Goal: Task Accomplishment & Management: Complete application form

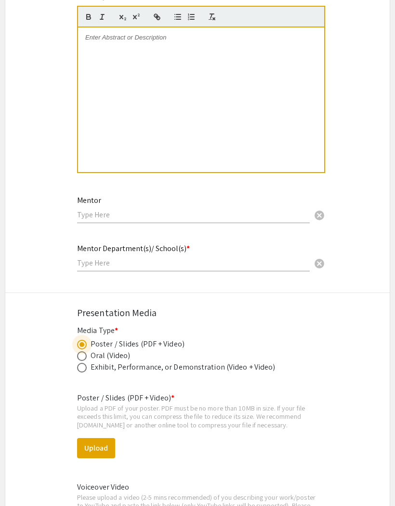
scroll to position [1045, 0]
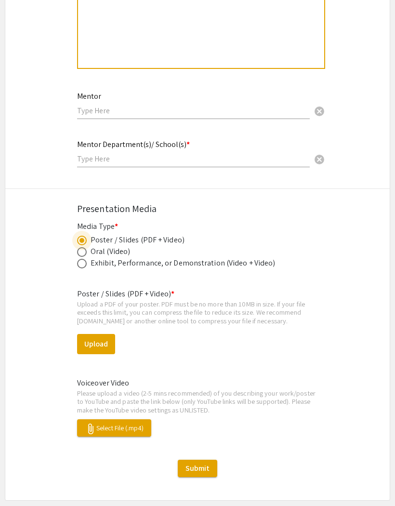
click at [131, 423] on span "attach_file Select File (.mp4)" at bounding box center [114, 427] width 59 height 9
click at [136, 423] on span "attach_file Select File (.mp4)" at bounding box center [114, 427] width 59 height 9
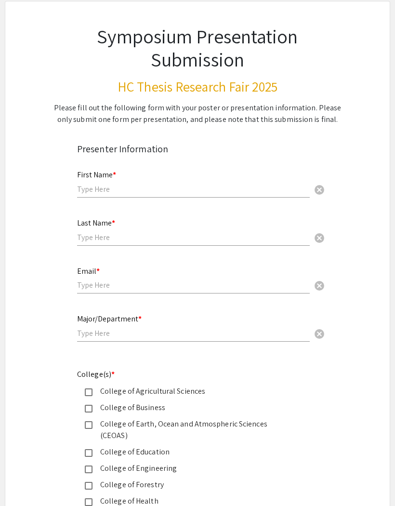
scroll to position [0, 0]
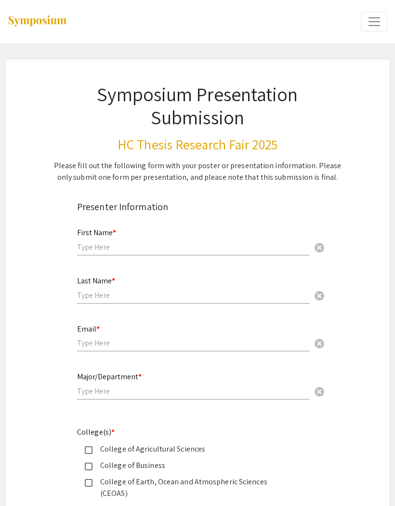
click at [264, 251] on input "text" at bounding box center [193, 247] width 233 height 10
type input "Kenneth"
click at [118, 300] on input "text" at bounding box center [193, 295] width 233 height 10
type input "Ware"
click at [95, 344] on input "email" at bounding box center [193, 343] width 233 height 10
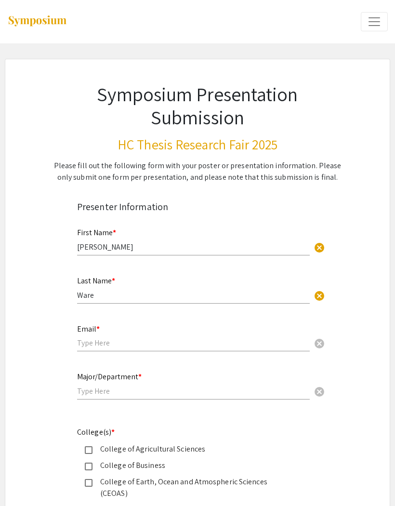
scroll to position [12, 0]
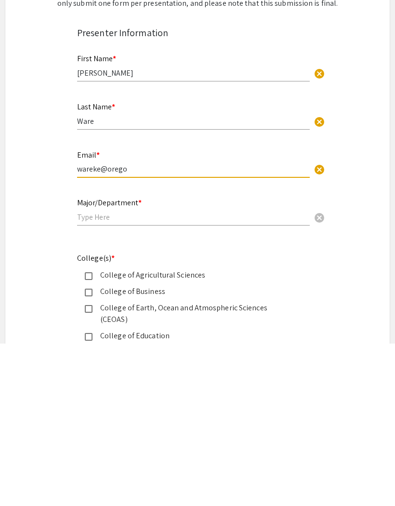
type input "wareke@oregon"
type input "wareke@oregonstate.edu"
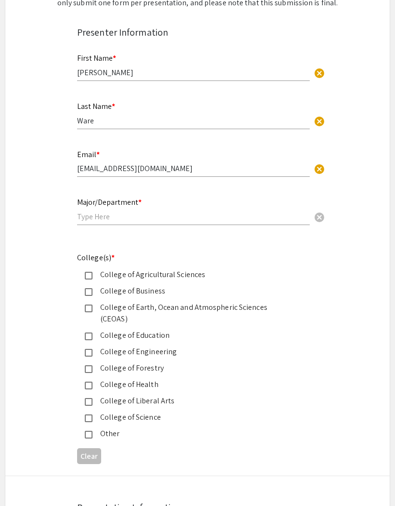
click at [111, 219] on input "text" at bounding box center [193, 216] width 233 height 10
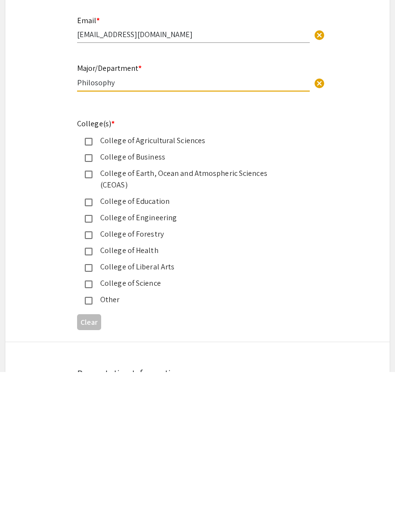
type input "Philosophy"
click at [88, 398] on mat-pseudo-checkbox at bounding box center [89, 402] width 8 height 8
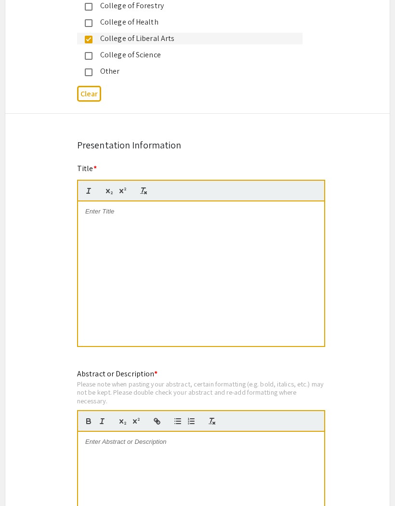
scroll to position [539, 0]
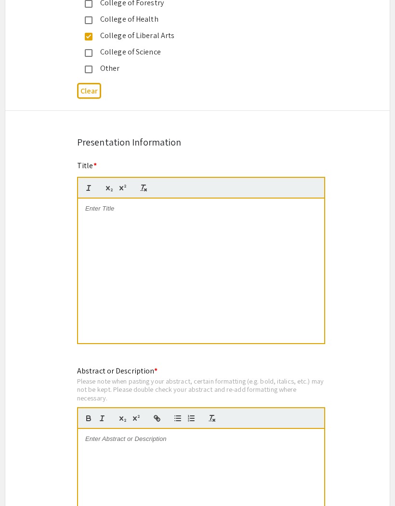
click at [102, 206] on div at bounding box center [201, 271] width 246 height 144
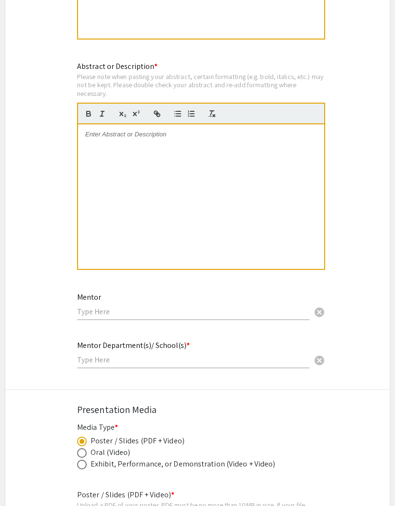
scroll to position [610, 0]
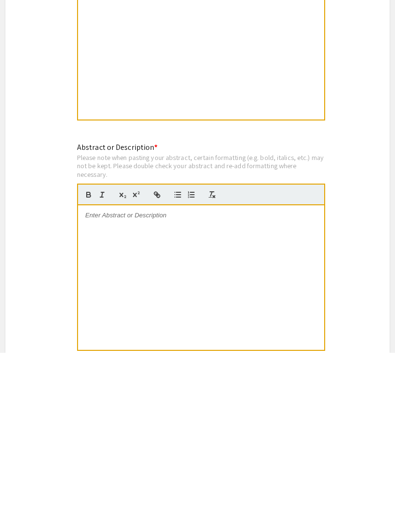
click at [199, 358] on div at bounding box center [201, 430] width 246 height 144
click at [157, 358] on div at bounding box center [201, 430] width 246 height 144
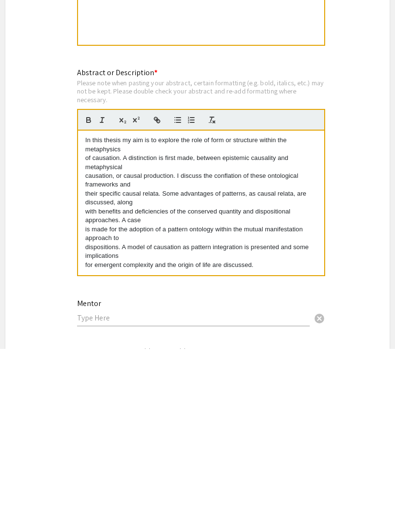
scroll to position [0, 0]
click at [85, 418] on p "for emergent complexity and the origin of life are discussed." at bounding box center [201, 422] width 232 height 9
click at [82, 288] on div "In this thesis my aim is to explore the role of form or structure within the me…" at bounding box center [201, 360] width 246 height 144
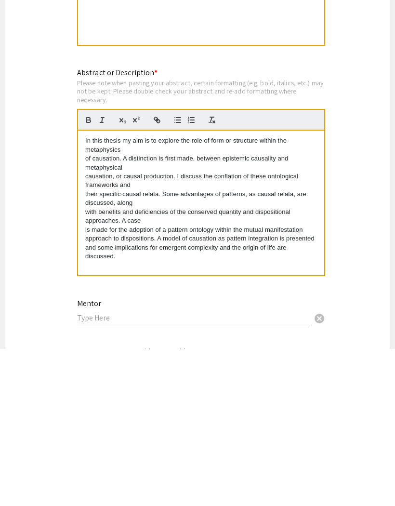
click at [82, 288] on div "In this thesis my aim is to explore the role of form or structure within the me…" at bounding box center [201, 360] width 246 height 144
click at [79, 288] on div "In this thesis my aim is to explore the role of form or structure within the me…" at bounding box center [201, 360] width 246 height 144
click at [164, 383] on p "is made for the adoption of a pattern ontology within the mutual manifestation …" at bounding box center [201, 401] width 232 height 36
click at [84, 288] on div "In this thesis my aim is to explore the role of form or structure within the me…" at bounding box center [201, 360] width 246 height 144
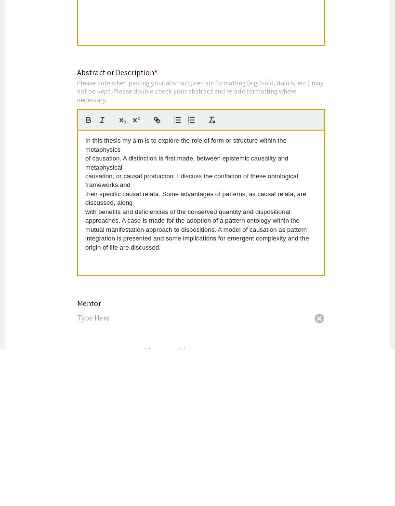
click at [86, 365] on p "with benefits and deficiencies of the conserved quantity and dispositional appr…" at bounding box center [201, 387] width 232 height 44
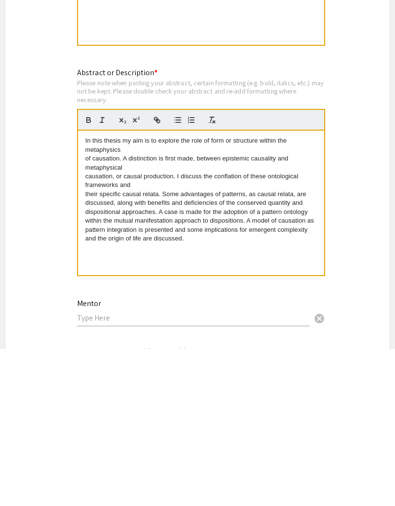
click at [86, 347] on p "their specific causal relata. Some advantages of patterns, as causal relata, ar…" at bounding box center [201, 373] width 232 height 53
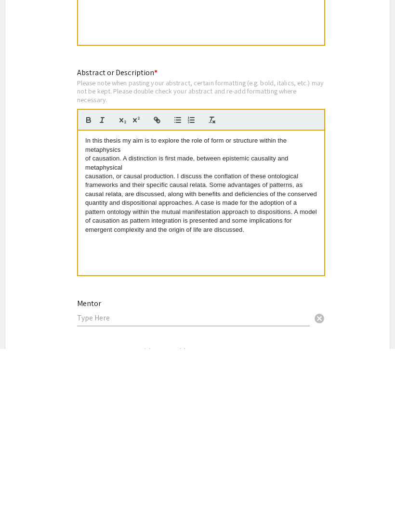
click at [88, 329] on p "causation, or causal production. I discuss the conflation of these ontological …" at bounding box center [201, 360] width 232 height 62
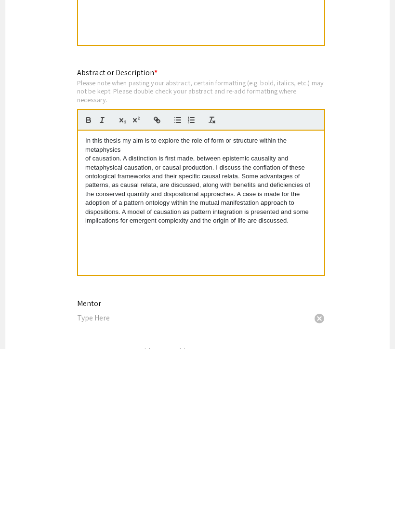
click at [86, 312] on p "of causation. A distinction is first made, between epistemic causality and meta…" at bounding box center [201, 347] width 232 height 71
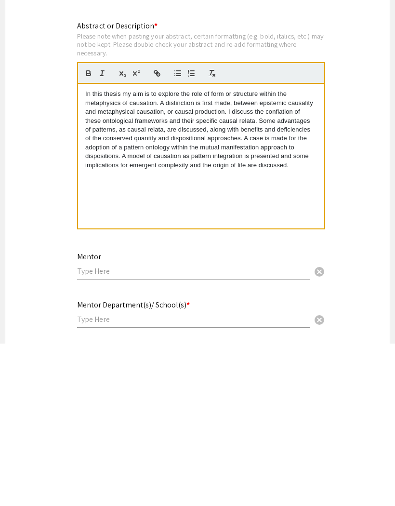
scroll to position [786, 0]
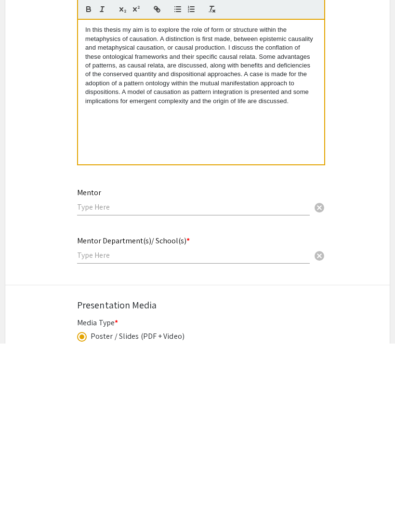
click at [91, 364] on input "text" at bounding box center [193, 369] width 233 height 10
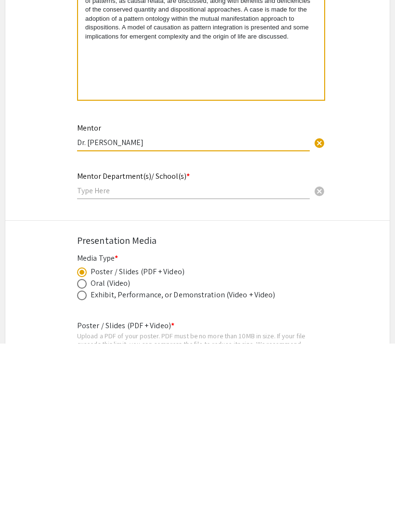
scroll to position [850, 0]
type input "Dr. Jonathan Kaplan"
click at [98, 348] on input "text" at bounding box center [193, 353] width 233 height 10
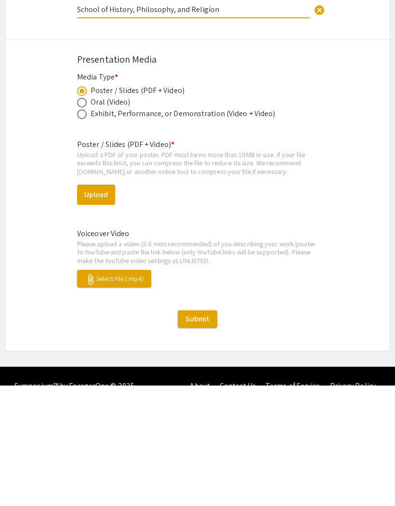
scroll to position [1086, 0]
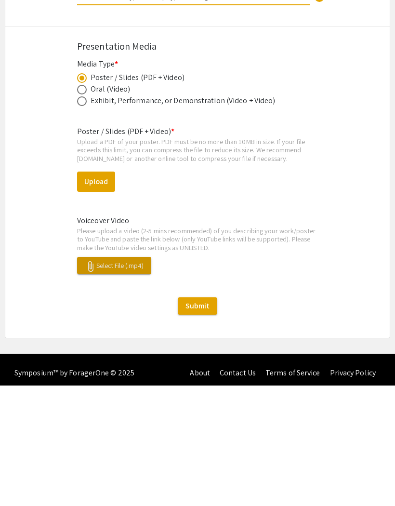
type input "School of History, Philosophy, and Religion"
click at [105, 381] on span "attach_file Select File (.mp4)" at bounding box center [114, 385] width 59 height 9
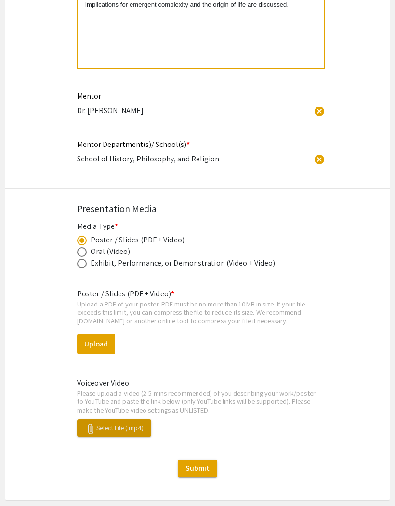
click at [112, 423] on span "attach_file Select File (.mp4)" at bounding box center [114, 427] width 59 height 9
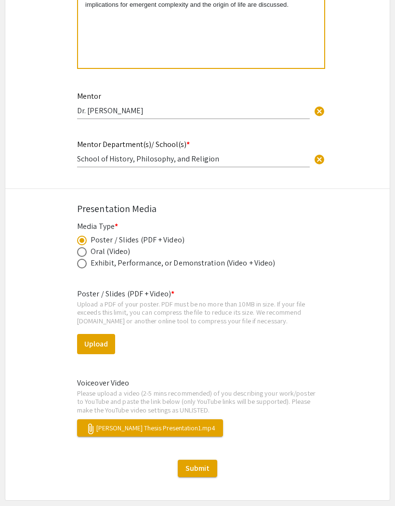
click at [206, 463] on span "Submit" at bounding box center [197, 468] width 24 height 10
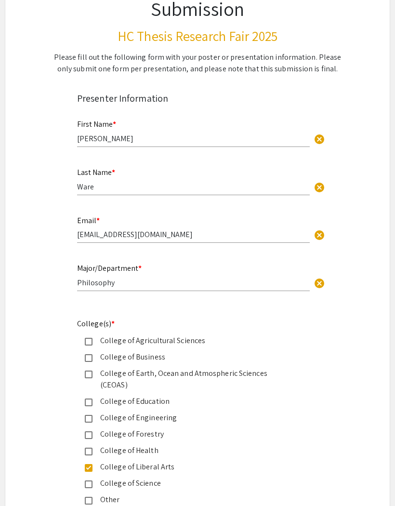
scroll to position [108, 0]
click at [117, 185] on input "Ware" at bounding box center [193, 187] width 233 height 10
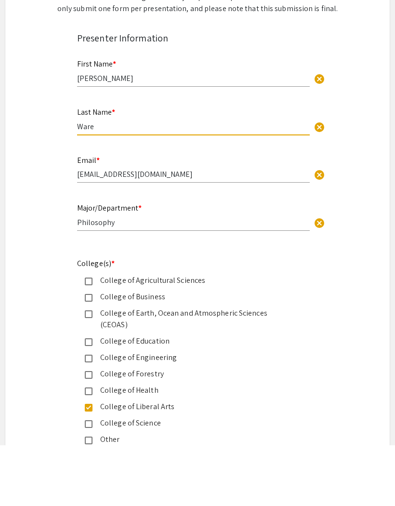
click at [122, 278] on input "Philosophy" at bounding box center [193, 283] width 233 height 10
click at [241, 230] on input "wareke@oregonstate.edu" at bounding box center [193, 235] width 233 height 10
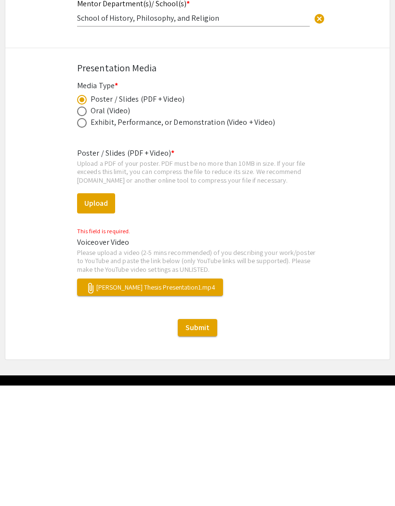
scroll to position [1065, 0]
click at [95, 347] on small "This field is required." at bounding box center [103, 351] width 53 height 8
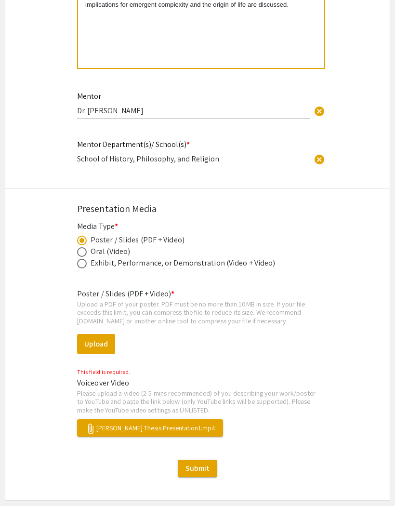
click at [203, 463] on span "Submit" at bounding box center [197, 468] width 24 height 10
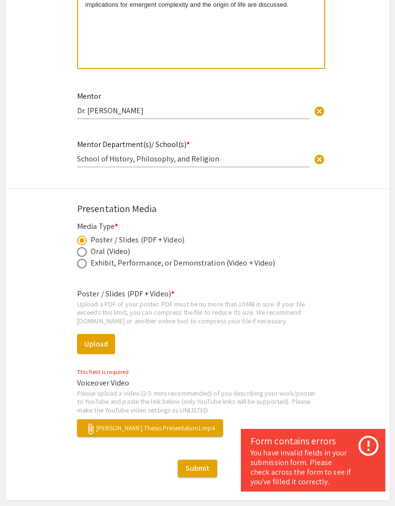
click at [371, 458] on icon at bounding box center [368, 445] width 24 height 24
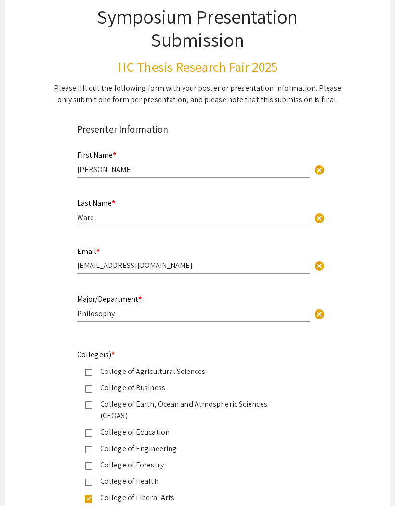
scroll to position [0, 0]
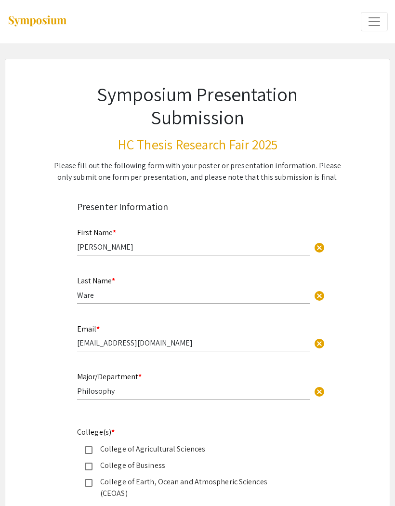
click at [195, 292] on input "Ware" at bounding box center [193, 295] width 233 height 10
type input "W"
type input "Ware"
click at [172, 343] on input "wareke@oregonstate.edu" at bounding box center [193, 343] width 233 height 10
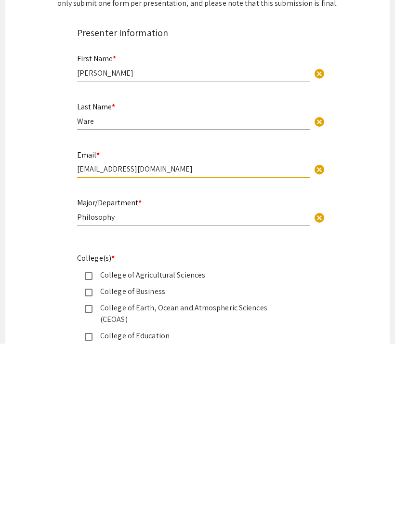
click at [182, 326] on input "wareke@oregonstate.edu" at bounding box center [193, 331] width 233 height 10
click at [183, 326] on input "wareke@oregonstate.edu" at bounding box center [193, 331] width 233 height 10
type input "wareke@oregonstate.edu"
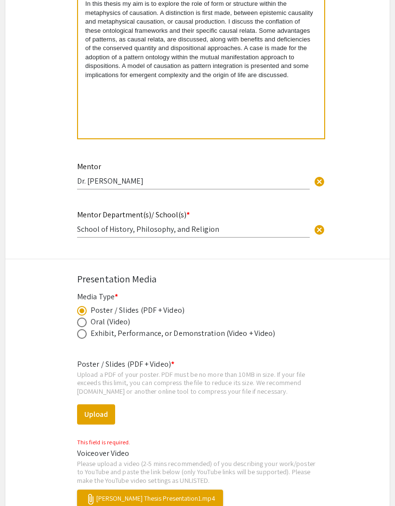
scroll to position [1045, 0]
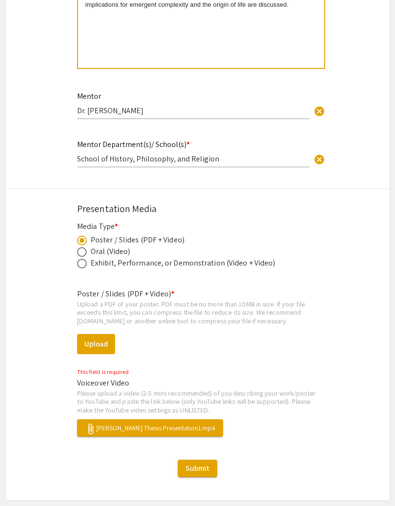
click at [209, 463] on span "Submit" at bounding box center [197, 468] width 24 height 10
click at [83, 247] on span at bounding box center [82, 252] width 10 height 10
click at [83, 247] on input "radio" at bounding box center [82, 252] width 10 height 10
radio input "true"
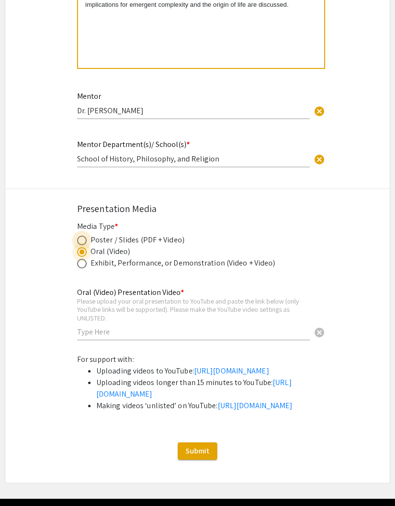
click at [83, 236] on span at bounding box center [82, 240] width 10 height 10
click at [83, 236] on input "radio" at bounding box center [82, 240] width 10 height 10
radio input "true"
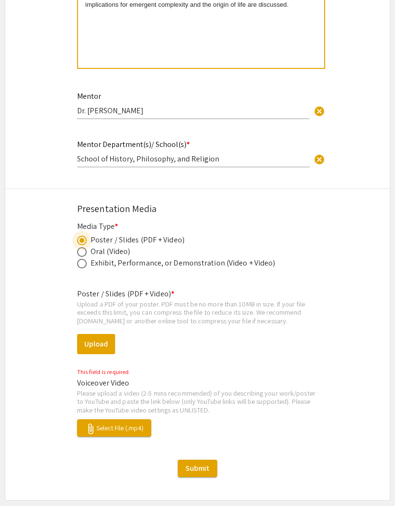
click at [111, 378] on mat-label "Voiceover Video" at bounding box center [103, 383] width 52 height 10
click at [119, 378] on mat-label "Voiceover Video" at bounding box center [103, 383] width 52 height 10
click at [104, 334] on button "Upload" at bounding box center [96, 344] width 38 height 20
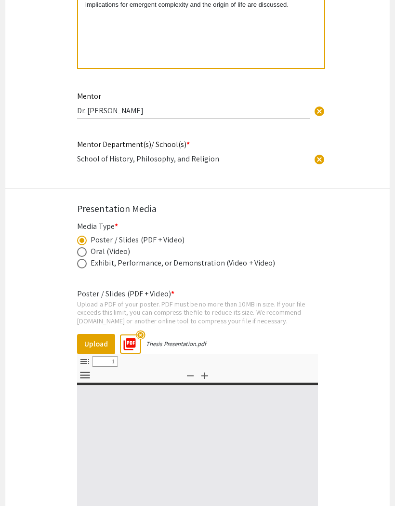
select select "custom"
type input "0"
select select "custom"
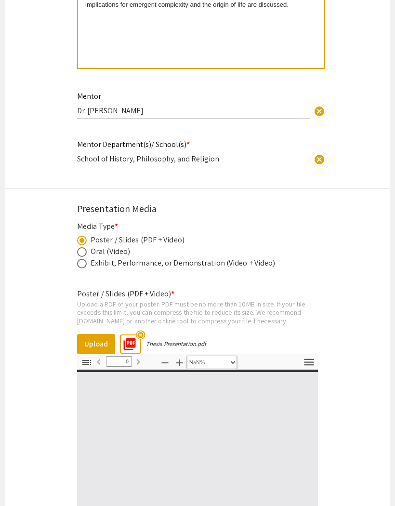
type input "1"
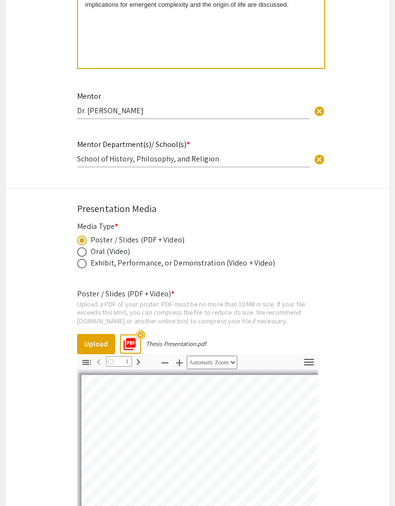
select select "auto"
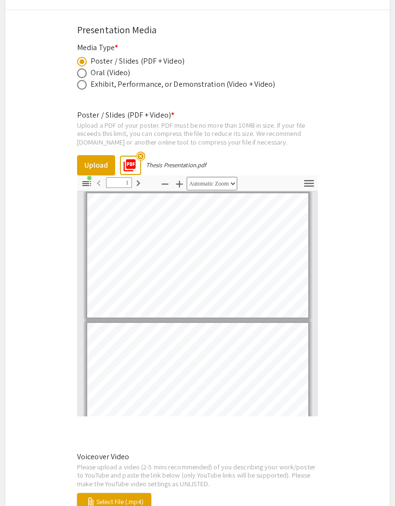
scroll to position [1297, 0]
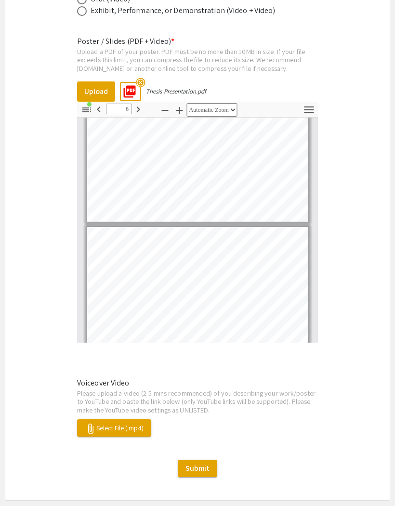
type input "7"
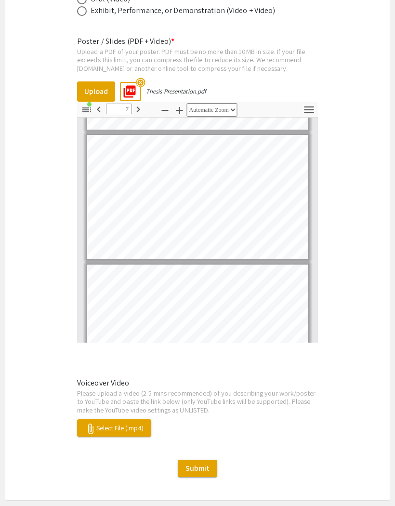
scroll to position [767, 0]
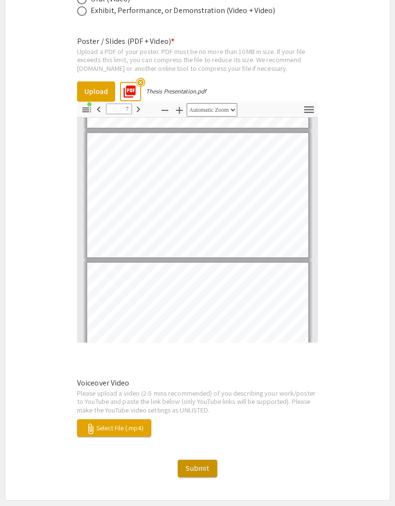
click at [204, 463] on span "Submit" at bounding box center [197, 468] width 24 height 10
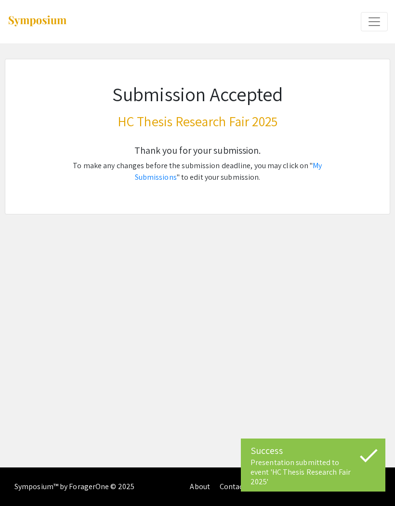
scroll to position [0, 0]
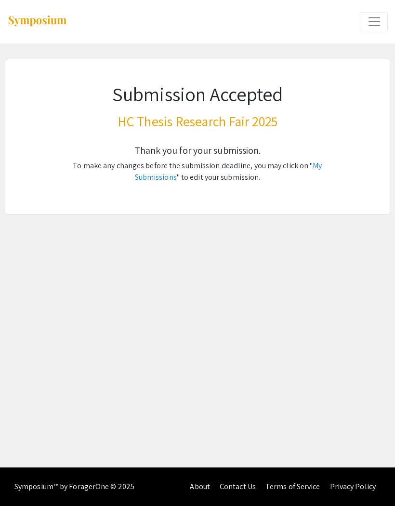
click at [314, 171] on link "My Submissions" at bounding box center [228, 171] width 187 height 22
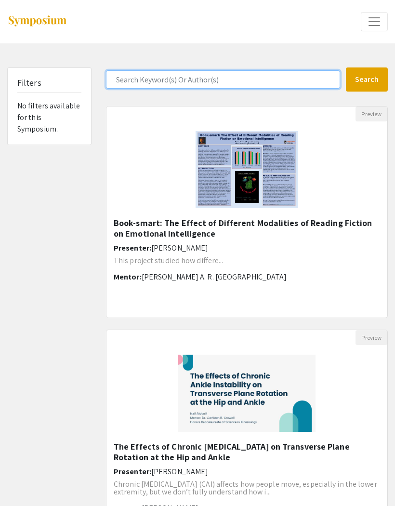
click at [254, 81] on input "Search Keyword(s) Or Author(s)" at bounding box center [223, 79] width 234 height 18
type input "Causation"
click at [366, 79] on button "Search" at bounding box center [367, 79] width 42 height 24
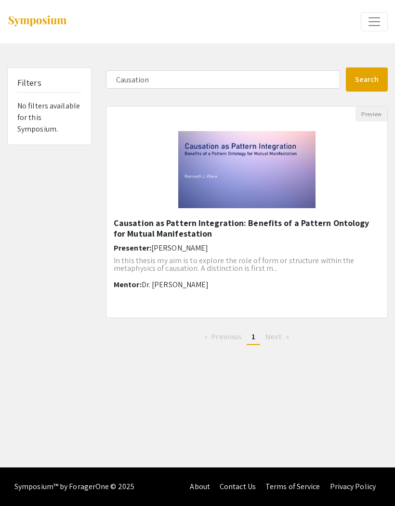
click at [321, 241] on div "Causation as Pattern Integration: Benefits of a Pattern Ontology for Mutual Man…" at bounding box center [247, 264] width 266 height 93
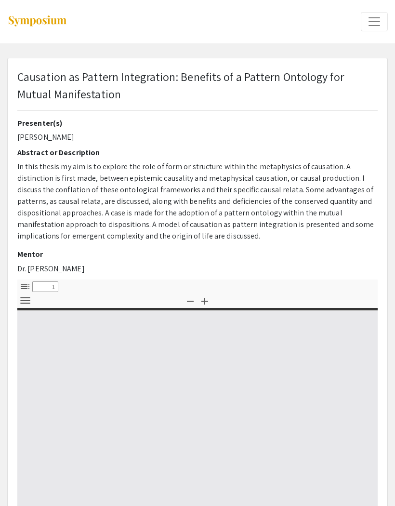
select select "custom"
type input "0"
select select "custom"
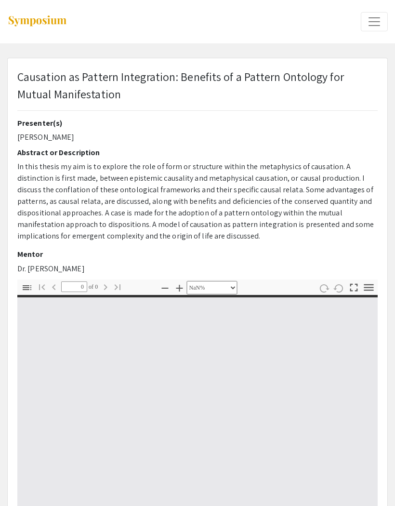
type input "1"
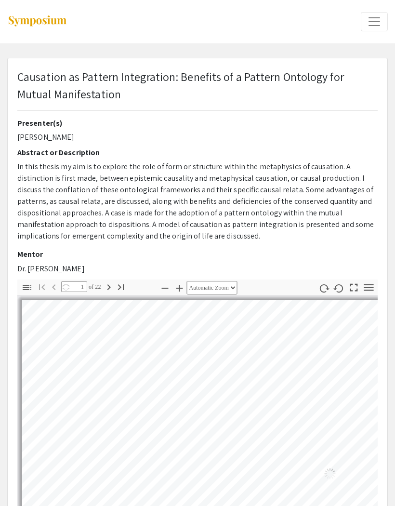
select select "auto"
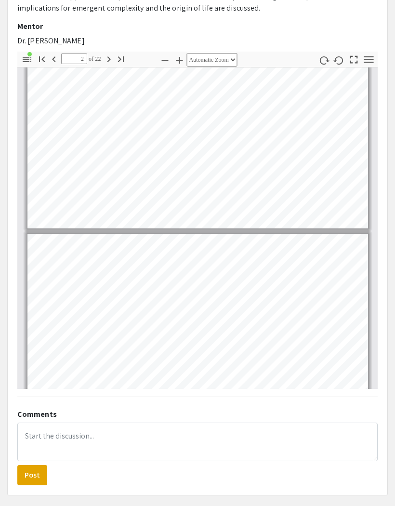
type input "1"
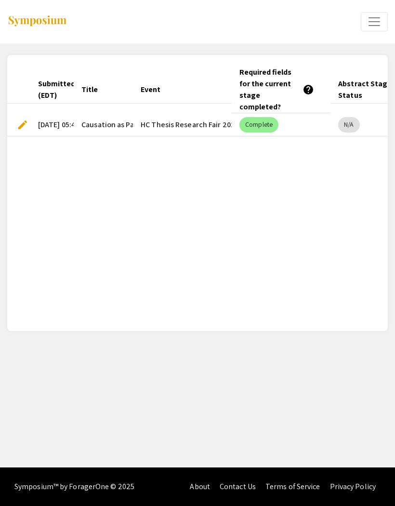
click at [178, 113] on mat-cell "HC Thesis Research Fair 2025" at bounding box center [182, 124] width 99 height 23
click at [260, 117] on mat-chip "Complete" at bounding box center [258, 124] width 39 height 15
click at [181, 118] on mat-cell "HC Thesis Research Fair 2025" at bounding box center [182, 124] width 99 height 23
click at [107, 119] on span "Causation as Pattern Integration: Benefits of a Pattern Ontology for Mutual Man…" at bounding box center [232, 125] width 302 height 12
click at [127, 215] on div "Submitted At (EDT) Title Event Required fields for the current stage completed?…" at bounding box center [197, 192] width 380 height 253
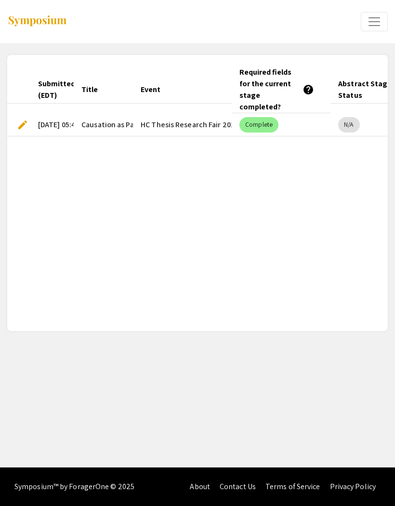
click at [121, 119] on span "Causation as Pattern Integration: Benefits of a Pattern Ontology for Mutual Man…" at bounding box center [232, 125] width 302 height 12
click at [260, 117] on mat-chip "Complete" at bounding box center [258, 124] width 39 height 15
click at [376, 20] on span "Expand or Collapse Menu" at bounding box center [374, 21] width 14 height 14
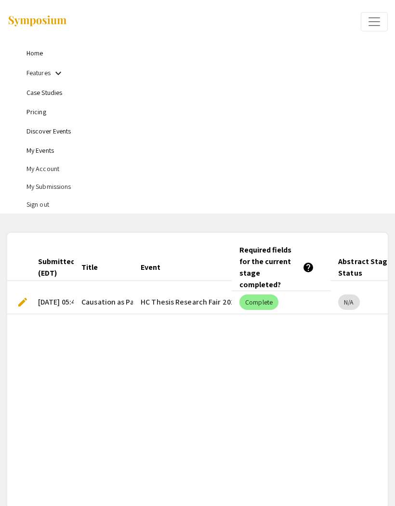
click at [199, 291] on mat-cell "HC Thesis Research Fair 2025" at bounding box center [182, 302] width 99 height 23
click at [264, 294] on mat-chip "Complete" at bounding box center [258, 301] width 39 height 15
click at [358, 294] on mat-chip "N/A" at bounding box center [348, 301] width 21 height 15
click at [268, 294] on mat-chip "Complete" at bounding box center [258, 301] width 39 height 15
click at [102, 296] on span "Causation as Pattern Integration: Benefits of a Pattern Ontology for Mutual Man…" at bounding box center [232, 302] width 302 height 12
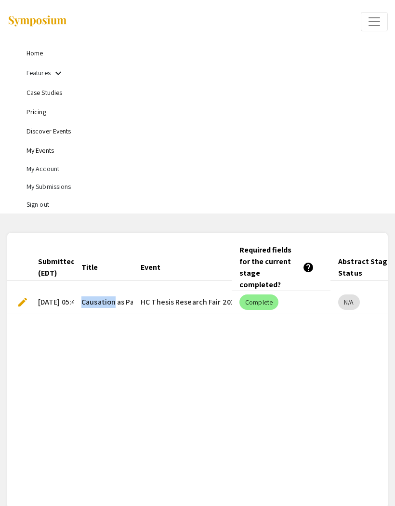
click at [177, 291] on mat-cell "HC Thesis Research Fair 2025" at bounding box center [182, 302] width 99 height 23
click at [377, 21] on span "Expand or Collapse Menu" at bounding box center [374, 21] width 14 height 14
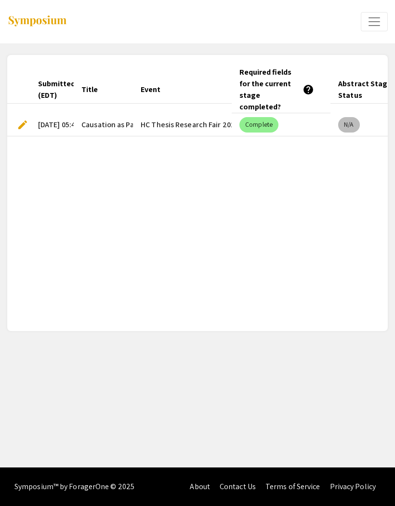
click at [349, 118] on mat-chip "N/A" at bounding box center [348, 124] width 21 height 15
click at [103, 119] on span "Causation as Pattern Integration: Benefits of a Pattern Ontology for Mutual Man…" at bounding box center [232, 125] width 302 height 12
click at [182, 119] on mat-cell "HC Thesis Research Fair 2025" at bounding box center [182, 124] width 99 height 23
click at [376, 22] on span "Expand or Collapse Menu" at bounding box center [374, 21] width 14 height 14
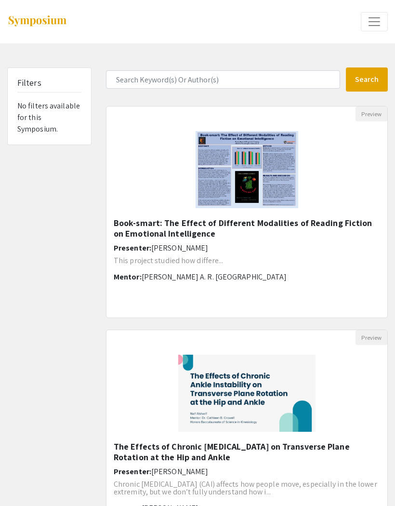
click at [378, 21] on span "Expand or Collapse Menu" at bounding box center [374, 21] width 14 height 14
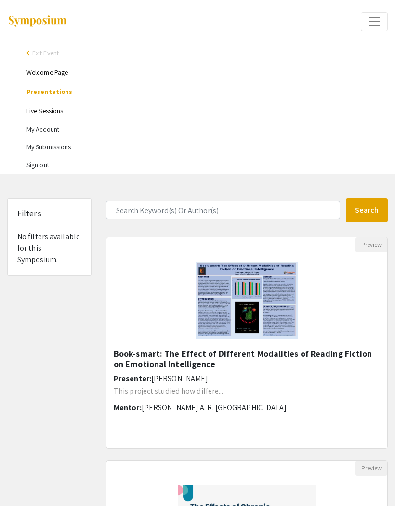
click at [42, 127] on li "My Account" at bounding box center [206, 129] width 361 height 18
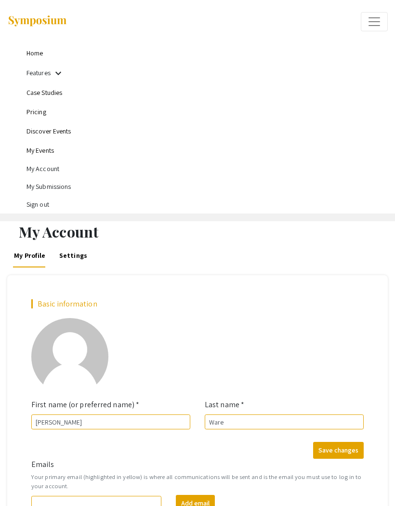
click at [37, 184] on li "My Submissions" at bounding box center [206, 187] width 361 height 18
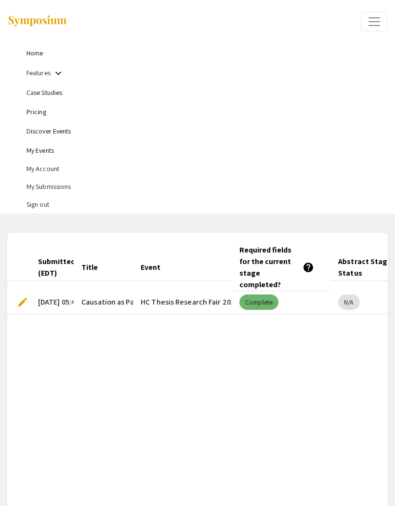
click at [268, 294] on mat-chip "Complete" at bounding box center [258, 301] width 39 height 15
click at [112, 296] on span "Causation as Pattern Integration: Benefits of a Pattern Ontology for Mutual Man…" at bounding box center [232, 302] width 302 height 12
click at [113, 296] on span "Causation as Pattern Integration: Benefits of a Pattern Ontology for Mutual Man…" at bounding box center [232, 302] width 302 height 12
click at [23, 296] on span "edit" at bounding box center [23, 302] width 12 height 12
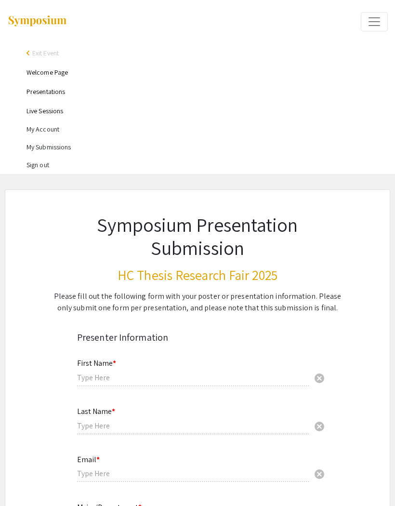
type input "Kenneth"
type input "Ware"
type input "wareke@oregonstate.edu"
type input "Philosophy"
type input "Dr. Jonathan Kaplan"
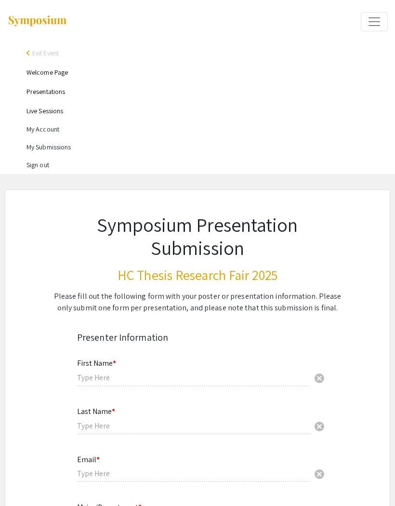
type input "School of History, Philosophy, and Religion"
radio input "true"
select select "custom"
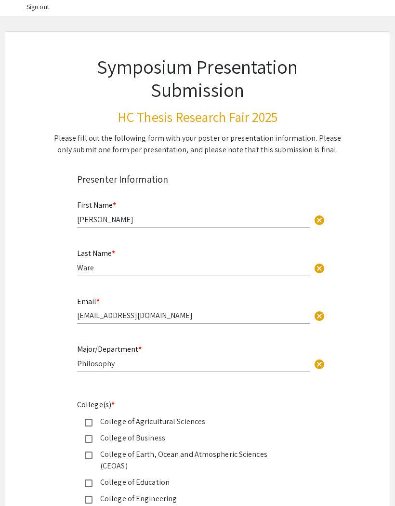
type input "1"
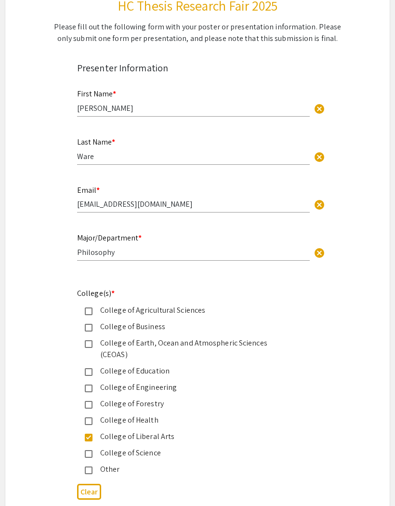
select select "auto"
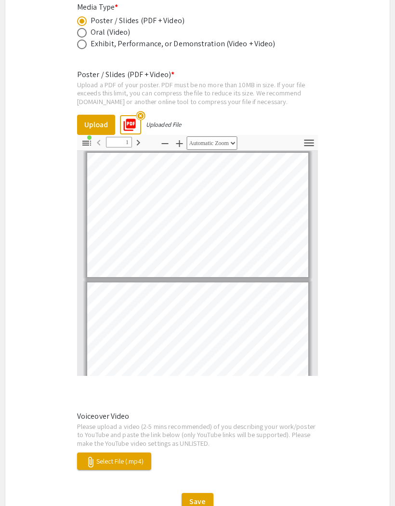
scroll to position [1427, 0]
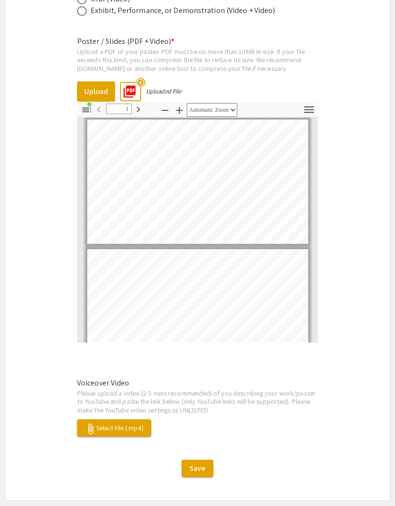
click at [131, 423] on span "attach_file Select File (.mp4)" at bounding box center [114, 427] width 59 height 9
click at [199, 463] on span "Save" at bounding box center [197, 468] width 16 height 10
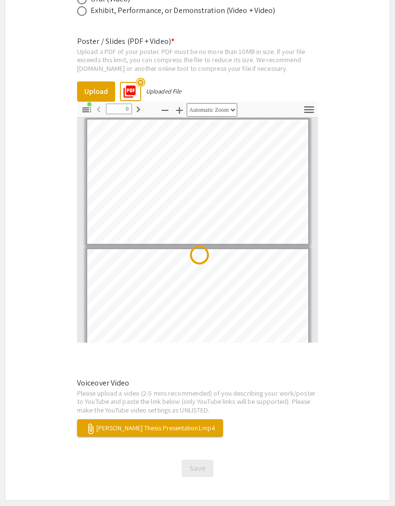
scroll to position [0, 0]
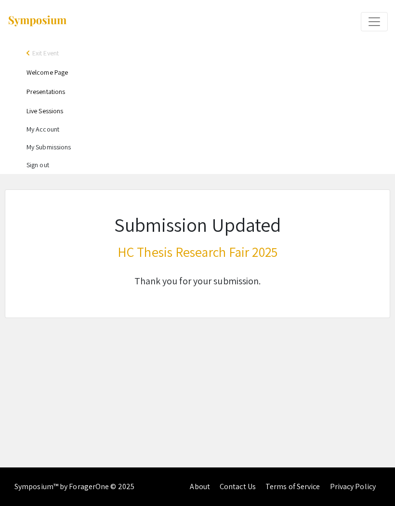
click at [47, 73] on link "Welcome Page" at bounding box center [46, 72] width 41 height 9
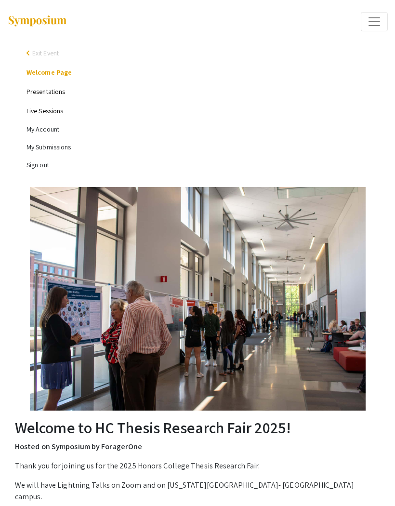
click at [47, 90] on link "Presentations" at bounding box center [45, 91] width 39 height 9
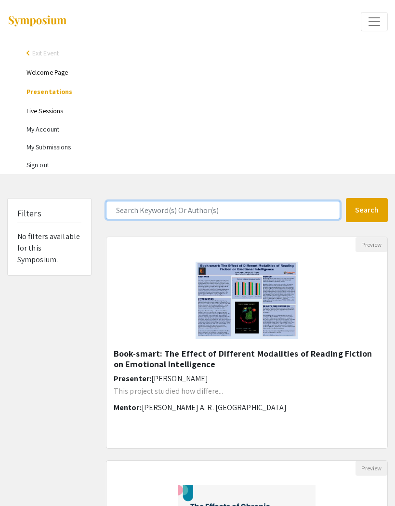
click at [279, 208] on input "Search Keyword(s) Or Author(s)" at bounding box center [223, 210] width 234 height 18
type input "Causation"
click at [366, 210] on button "Search" at bounding box center [367, 210] width 42 height 24
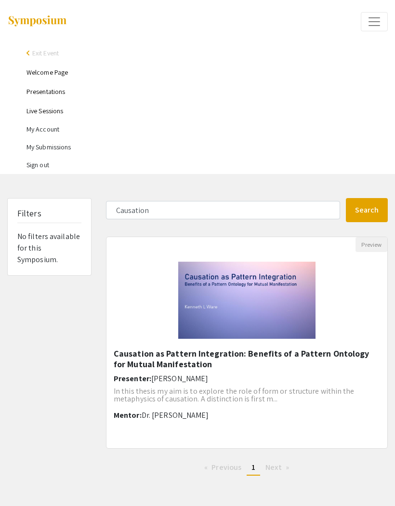
click at [301, 292] on img "Open Presentation <p>Causation as Pattern Integration: Benefits of a Pattern On…" at bounding box center [247, 300] width 156 height 96
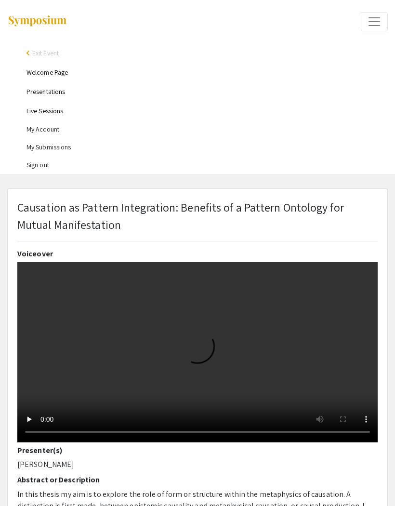
select select "custom"
type input "0"
select select "auto"
type input "1"
select select "auto"
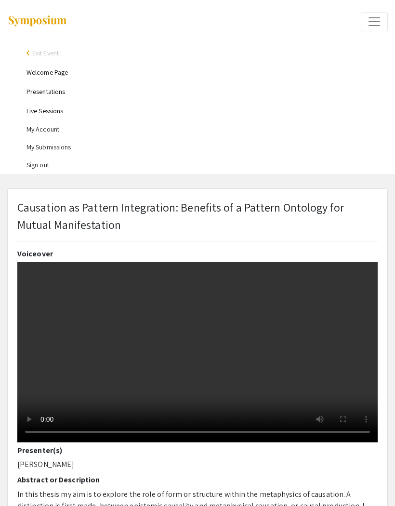
scroll to position [2, 0]
click at [198, 377] on video at bounding box center [197, 352] width 360 height 180
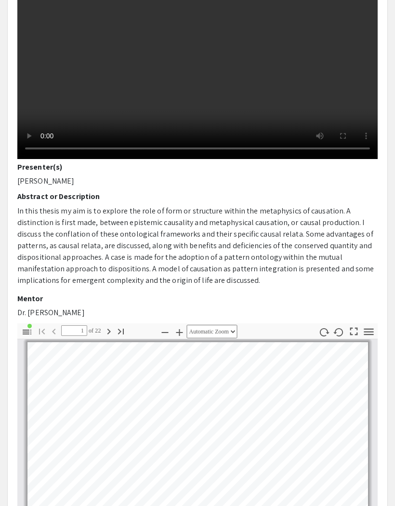
scroll to position [263, 0]
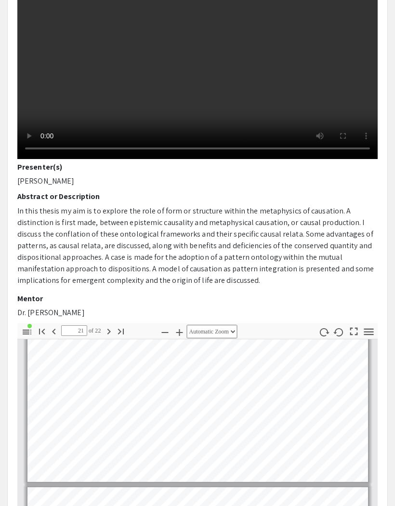
type input "22"
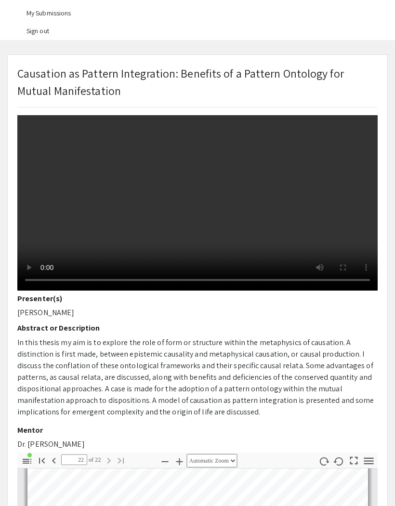
scroll to position [135, 0]
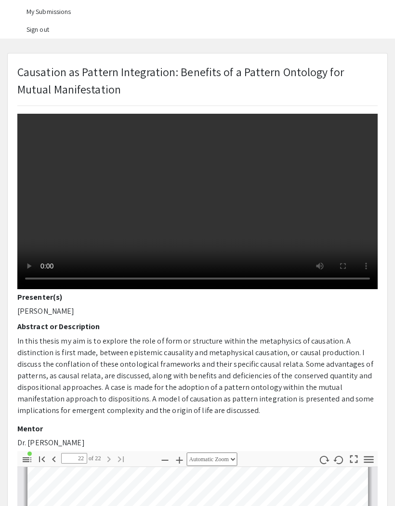
click at [73, 263] on video at bounding box center [197, 199] width 360 height 180
click at [60, 289] on video at bounding box center [197, 199] width 360 height 180
click at [55, 289] on video at bounding box center [197, 199] width 360 height 180
click at [339, 331] on h2 "Abstract or Description" at bounding box center [197, 326] width 360 height 9
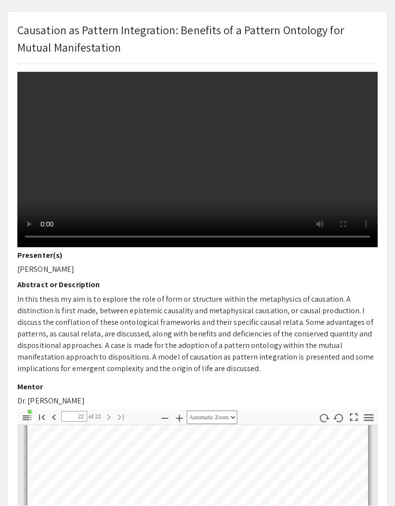
scroll to position [177, 0]
click at [321, 368] on p "In this thesis my aim is to explore the role of form or structure within the me…" at bounding box center [197, 333] width 360 height 81
click at [337, 247] on video at bounding box center [197, 157] width 360 height 180
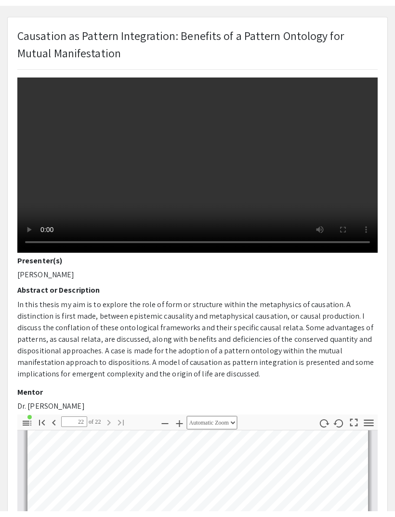
scroll to position [166, 0]
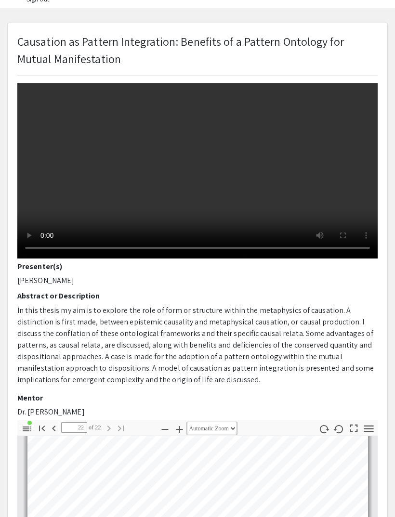
click at [28, 90] on video at bounding box center [197, 168] width 360 height 180
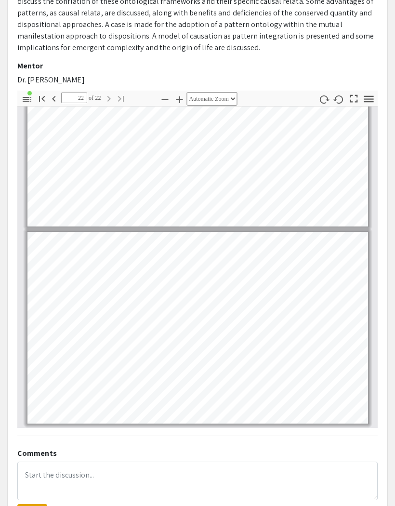
scroll to position [535, 0]
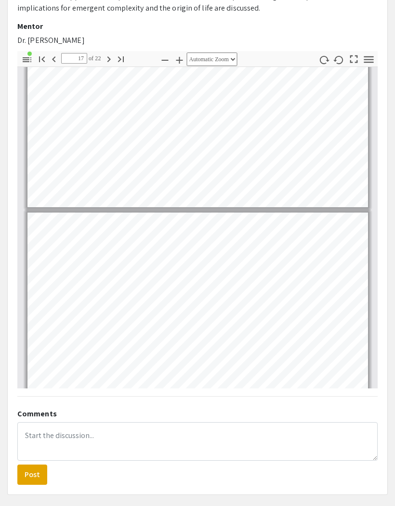
type input "16"
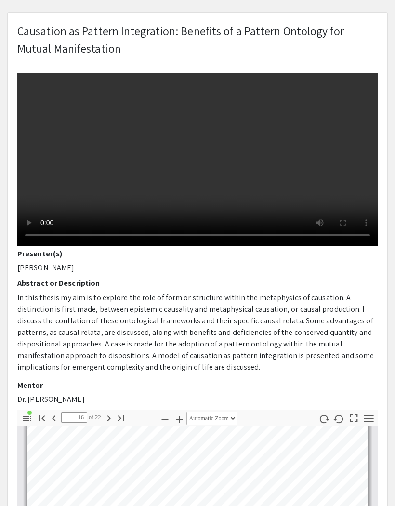
scroll to position [0, 0]
